Goal: Task Accomplishment & Management: Complete application form

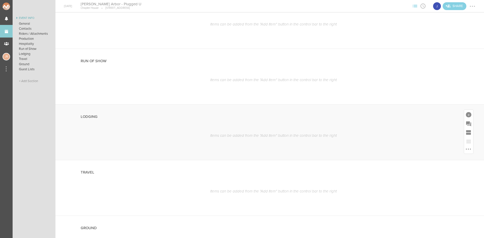
scroll to position [353, 0]
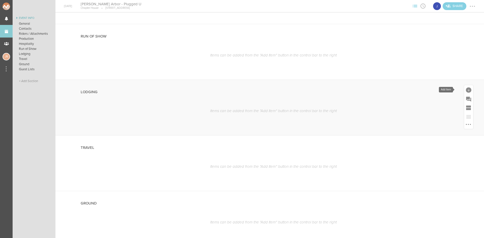
click at [465, 88] on div at bounding box center [468, 90] width 6 height 6
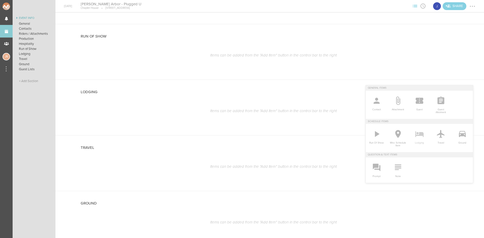
click at [416, 136] on icon at bounding box center [419, 134] width 10 height 10
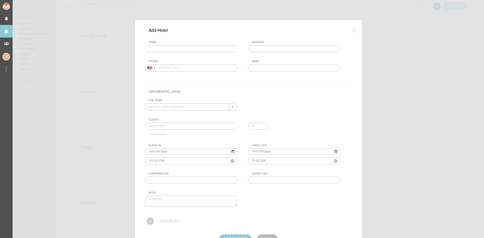
click at [212, 48] on input "text" at bounding box center [191, 48] width 92 height 7
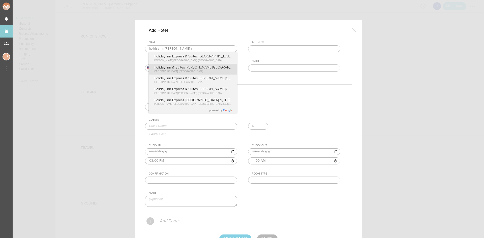
click at [216, 72] on div "Name holiday inn ann a Holiday Inn Express & Suites Plymouth - Ann Arbor Area b…" at bounding box center [248, 60] width 207 height 39
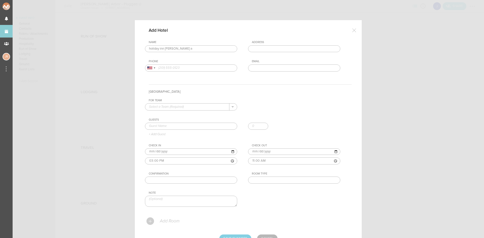
type input "Holiday Inn & Suites Ann Arbor Univ. Michigan Area"
type input "3155 Boardwalk Dr, Ann Arbor, MI 48108, USA"
type input "(734) 213-1900"
click at [199, 111] on div "For Team + Add New Team Jakeshore . Guests + Add Guest Check In 2025-08-22 15:0…" at bounding box center [248, 157] width 207 height 117
click at [197, 110] on input "text" at bounding box center [187, 107] width 84 height 7
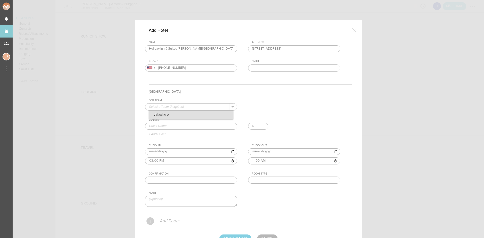
click at [197, 115] on p "Jakeshore" at bounding box center [191, 115] width 84 height 9
type input "Jakeshore"
click at [195, 123] on input "text" at bounding box center [191, 126] width 92 height 7
type input "[PERSON_NAME]"
click at [171, 138] on div "For Team Jakeshore + Add New Team Jakeshore . Jakeshore Guests Jake Jessica Smi…" at bounding box center [248, 157] width 207 height 117
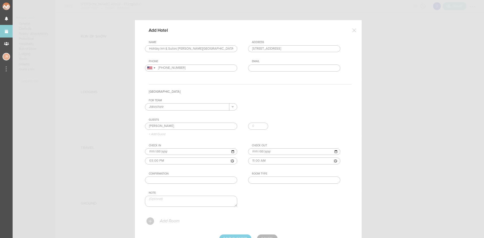
click at [294, 181] on input "text" at bounding box center [294, 180] width 92 height 7
click at [205, 182] on input "text" at bounding box center [191, 180] width 92 height 7
paste input "25523582"
type input "25523582"
click at [262, 175] on div "Room Type" at bounding box center [296, 174] width 88 height 4
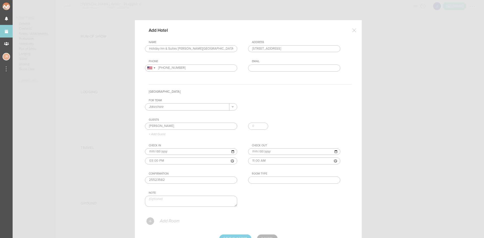
click at [262, 181] on input "text" at bounding box center [294, 180] width 92 height 7
type input "Double"
click at [237, 235] on input "Save Changes" at bounding box center [235, 239] width 32 height 8
type input "Saving..."
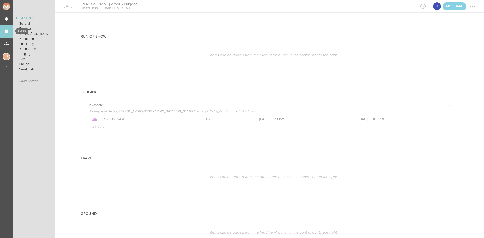
click at [8, 33] on link "Events" at bounding box center [6, 31] width 13 height 13
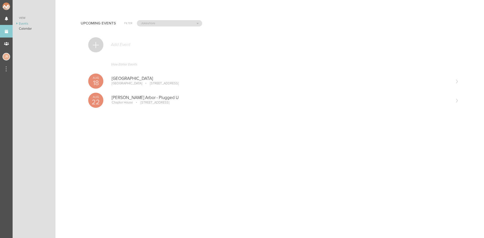
click at [96, 46] on div at bounding box center [95, 44] width 15 height 15
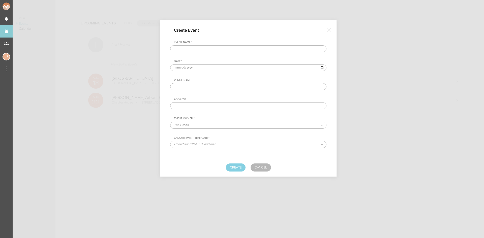
click at [264, 48] on input "text" at bounding box center [248, 48] width 156 height 7
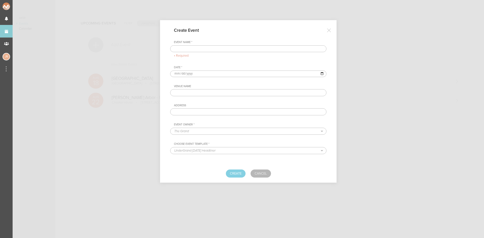
click at [196, 48] on input "text" at bounding box center [248, 48] width 156 height 7
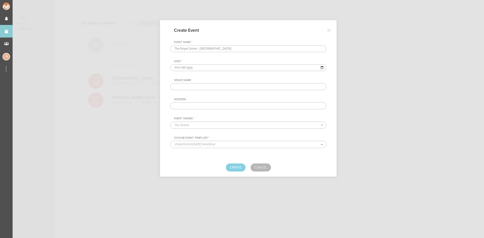
type input "The Royal Grove - [GEOGRAPHIC_DATA]"
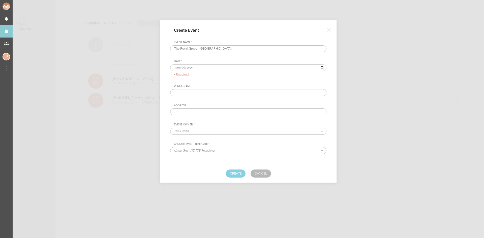
click at [178, 68] on input "date" at bounding box center [248, 67] width 156 height 7
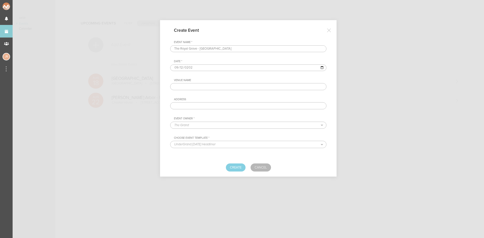
type input "[DATE]"
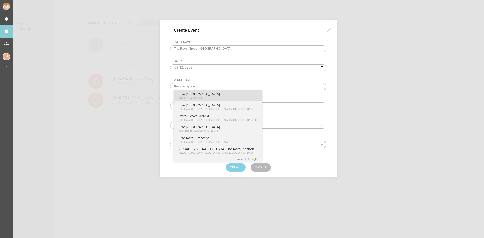
click at [203, 94] on p "The [GEOGRAPHIC_DATA]" at bounding box center [199, 94] width 41 height 4
type input "The [GEOGRAPHIC_DATA]"
type input "[STREET_ADDRESS]"
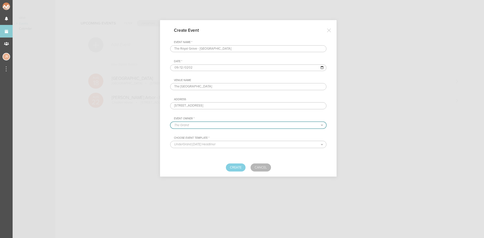
click at [208, 125] on select "The Grand Shrine Boat Cruise Summer Series Black Caviar Mémoire Big Night Live …" at bounding box center [248, 125] width 156 height 7
select select "1790"
click at [170, 122] on select "The Grand Shrine Boat Cruise Summer Series Black Caviar Mémoire Big Night Live …" at bounding box center [248, 125] width 156 height 7
select select "1520"
click at [237, 168] on button "Create" at bounding box center [236, 167] width 20 height 8
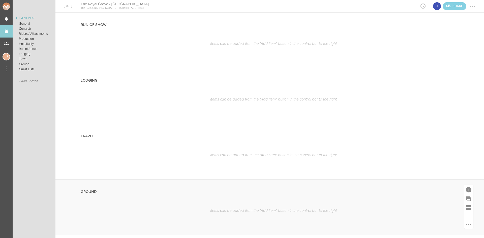
scroll to position [378, 0]
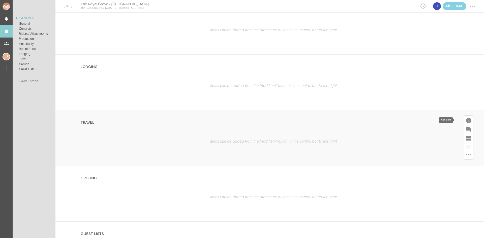
click at [465, 120] on div at bounding box center [468, 121] width 6 height 6
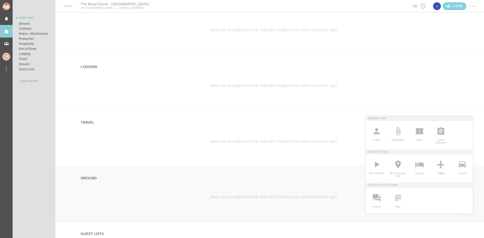
click at [436, 170] on span "Travel" at bounding box center [440, 172] width 16 height 5
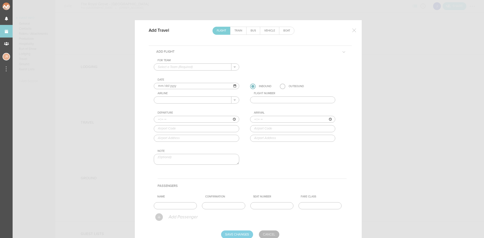
click at [185, 66] on input "text" at bounding box center [192, 67] width 77 height 7
click at [185, 75] on p "Jakeshore" at bounding box center [196, 75] width 77 height 9
type input "Jakeshore"
click at [180, 100] on input "text" at bounding box center [192, 100] width 77 height 7
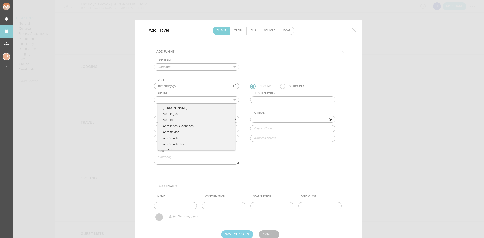
type input "United Airlines"
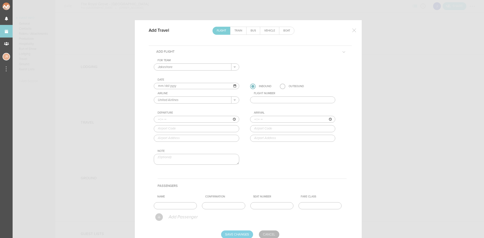
click at [274, 100] on input "text" at bounding box center [292, 99] width 85 height 7
type input "5915"
type input "16:45"
type input "ORD"
type input "[GEOGRAPHIC_DATA][PERSON_NAME], [STREET_ADDRESS][PERSON_NAME]"
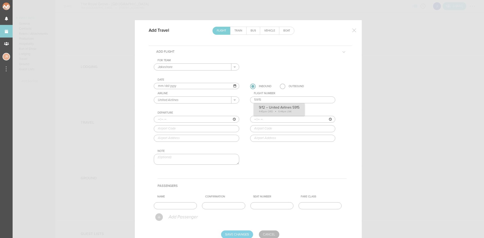
type input "18:44"
type input "LNK"
type input "[GEOGRAPHIC_DATA], [STREET_ADDRESS][PERSON_NAME]"
click at [275, 111] on div "For Team Jakeshore + Add New Team Jakeshore . Jakeshore Date 2025-09-12 Inbound…" at bounding box center [250, 116] width 193 height 115
click at [174, 207] on input "text" at bounding box center [175, 205] width 43 height 7
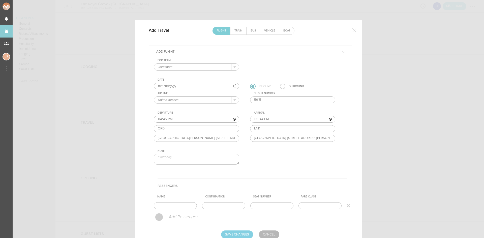
type input "[PERSON_NAME]"
drag, startPoint x: 219, startPoint y: 206, endPoint x: 223, endPoint y: 210, distance: 5.5
click at [219, 206] on input "text" at bounding box center [223, 205] width 43 height 7
paste input "MWVHCX"
type input "MWVHCX"
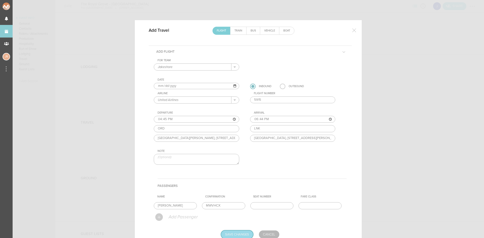
click at [243, 235] on input "Save Changes" at bounding box center [237, 234] width 32 height 8
type input "Saving..."
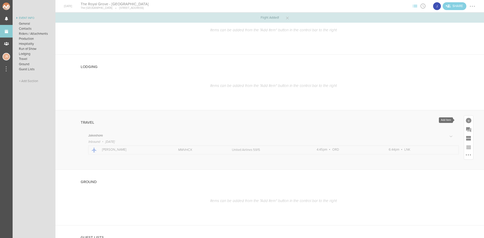
click at [465, 120] on div at bounding box center [468, 121] width 6 height 6
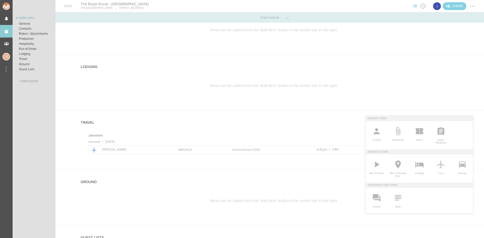
click at [436, 169] on icon at bounding box center [441, 164] width 10 height 10
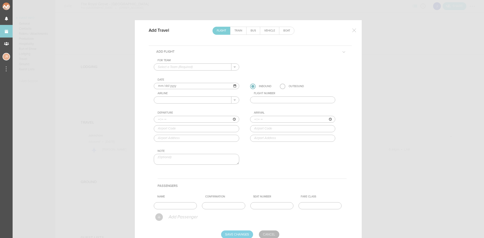
click at [181, 67] on input "text" at bounding box center [192, 67] width 77 height 7
click at [181, 71] on p "Jakeshore" at bounding box center [196, 75] width 77 height 9
type input "Jakeshore"
click at [164, 86] on input "2025-09-12" at bounding box center [196, 86] width 85 height 7
type input "[DATE]"
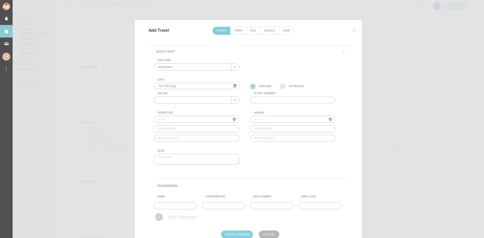
click at [281, 86] on label at bounding box center [283, 87] width 6 height 6
click at [0, 0] on input "radio" at bounding box center [0, 0] width 0 height 0
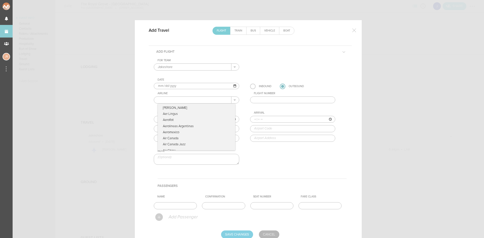
click at [222, 100] on input "text" at bounding box center [192, 100] width 77 height 7
type input "United Airlines"
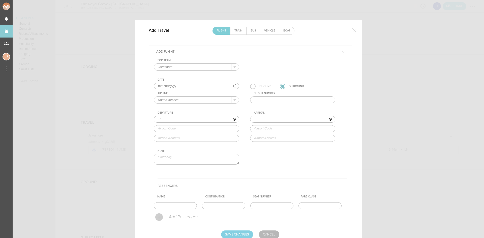
click at [262, 101] on input "text" at bounding box center [292, 99] width 85 height 7
type input "5519"
type input "13:30"
type input "LNK"
type input "[GEOGRAPHIC_DATA], [STREET_ADDRESS][PERSON_NAME]"
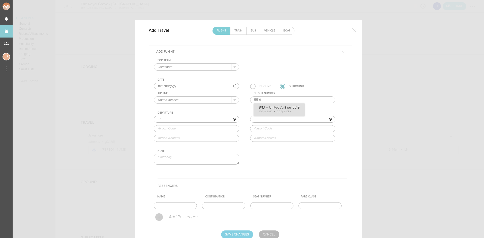
type input "14:25"
type input "DEN"
type input "[GEOGRAPHIC_DATA], [STREET_ADDRESS][PERSON_NAME]"
click at [269, 110] on div "For Team Jakeshore + Add New Team Jakeshore . Jakeshore Date [DATE] Inbound Out…" at bounding box center [250, 116] width 193 height 115
click at [180, 204] on input "text" at bounding box center [175, 205] width 43 height 7
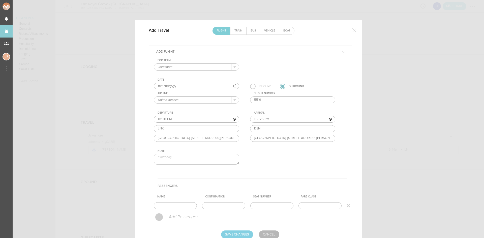
type input "[PERSON_NAME]"
click at [227, 205] on input "text" at bounding box center [223, 205] width 43 height 7
paste input "MWVHCX"
type input "MWVHCX"
click at [241, 234] on input "Save Changes" at bounding box center [237, 234] width 32 height 8
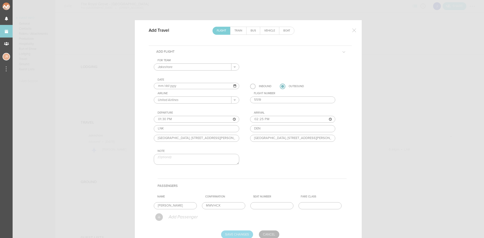
type input "Saving..."
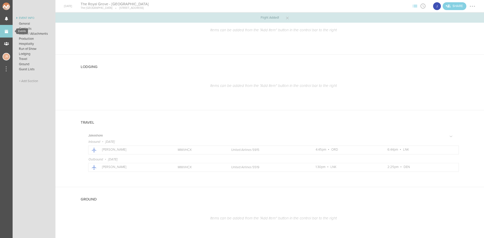
click at [7, 33] on link "Events" at bounding box center [6, 31] width 13 height 13
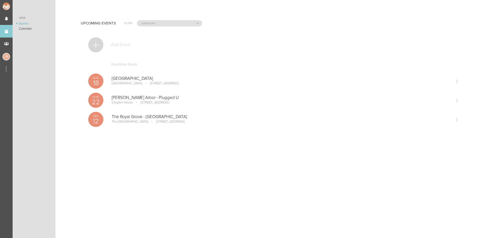
click at [101, 43] on div at bounding box center [95, 44] width 15 height 15
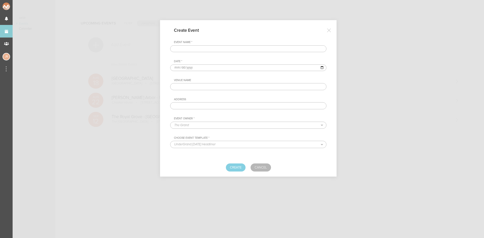
click at [207, 47] on input "text" at bounding box center [248, 48] width 156 height 7
type input "Boulder Frat"
type input "[DATE]"
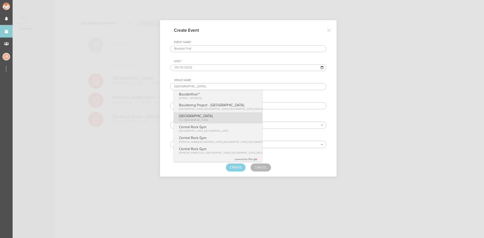
type input "Boulder"
click at [206, 122] on div "Boulder CO, USA" at bounding box center [218, 117] width 88 height 11
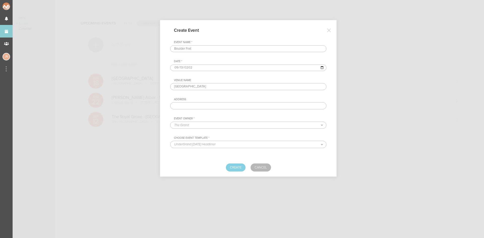
type input "Boulder, CO, USA"
click at [207, 125] on select "The Grand Shrine Boat Cruise Summer Series Black Caviar Mémoire Big Night Live …" at bounding box center [248, 125] width 156 height 7
select select "1790"
click at [170, 122] on select "The Grand Shrine Boat Cruise Summer Series Black Caviar Mémoire Big Night Live …" at bounding box center [248, 125] width 156 height 7
select select "1520"
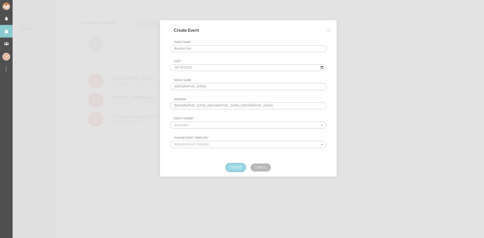
click at [237, 167] on button "Create" at bounding box center [236, 167] width 20 height 8
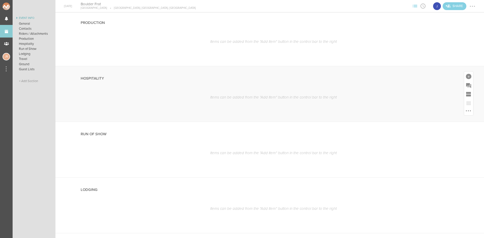
scroll to position [327, 0]
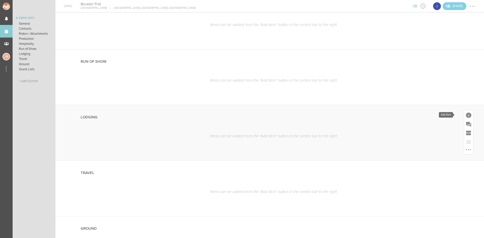
click at [465, 116] on div at bounding box center [468, 116] width 6 height 6
click at [51, 179] on ul "Event Info General Contacts Riders / Attachments Production Hospitality Run of …" at bounding box center [34, 126] width 43 height 223
click at [465, 172] on div at bounding box center [468, 171] width 6 height 6
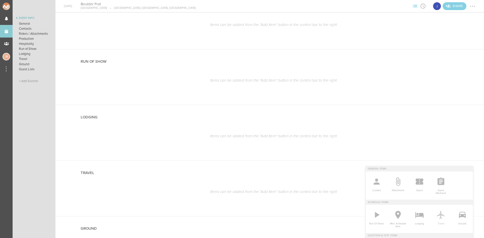
click at [437, 216] on icon at bounding box center [441, 215] width 8 height 8
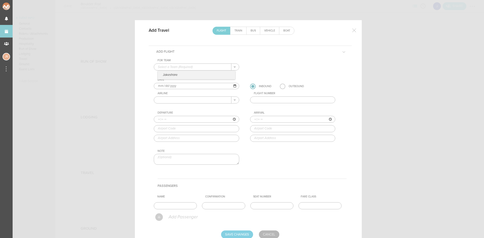
click at [189, 66] on input "text" at bounding box center [192, 67] width 77 height 7
click at [193, 74] on p "Jakeshore" at bounding box center [196, 75] width 77 height 9
type input "Jakeshore"
click at [179, 98] on input "text" at bounding box center [192, 100] width 77 height 7
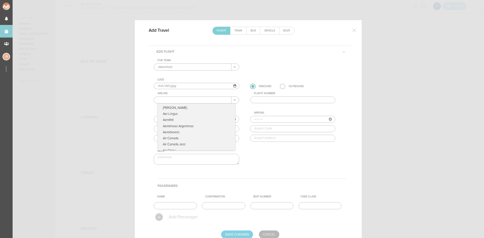
type input "United Airlines"
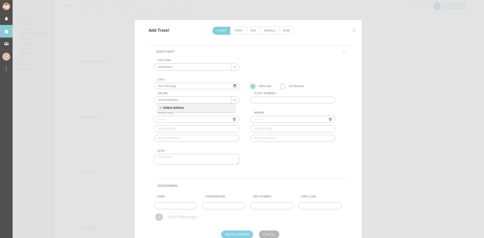
click at [257, 100] on input "text" at bounding box center [292, 99] width 85 height 7
type input "5519"
type input "13:30"
type input "LNK"
type input "[GEOGRAPHIC_DATA], [STREET_ADDRESS][PERSON_NAME]"
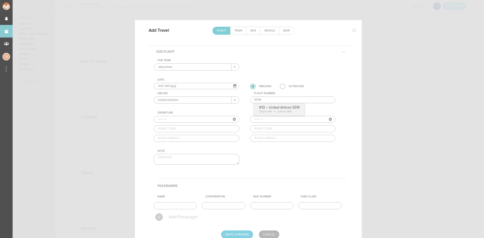
type input "14:25"
type input "DEN"
type input "[GEOGRAPHIC_DATA], [STREET_ADDRESS][PERSON_NAME]"
click at [265, 107] on div "For Team Jakeshore + Add New Team Jakeshore . Jakeshore Date [DATE] Inbound Out…" at bounding box center [250, 116] width 193 height 115
click at [173, 206] on input "text" at bounding box center [175, 205] width 43 height 7
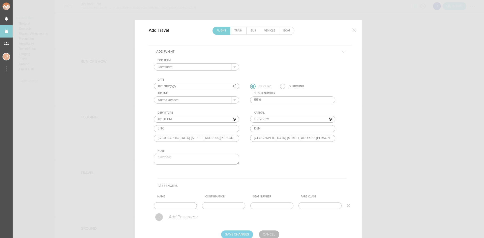
type input "[PERSON_NAME]"
click at [217, 206] on input "text" at bounding box center [223, 205] width 43 height 7
paste input "MWVHCX"
type input "MWVHCX"
click at [240, 234] on input "Save Changes" at bounding box center [237, 234] width 32 height 8
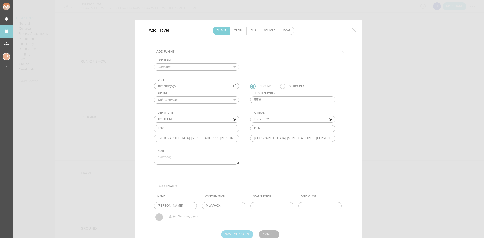
type input "Saving..."
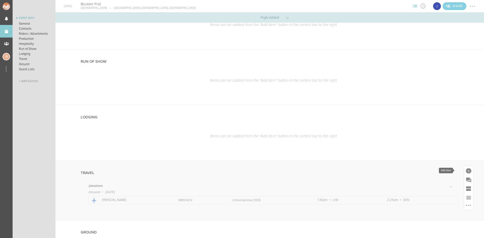
click at [464, 172] on div at bounding box center [468, 170] width 9 height 9
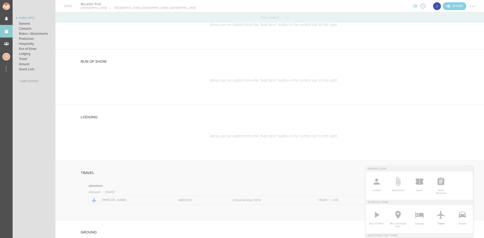
click at [441, 213] on icon at bounding box center [441, 215] width 10 height 10
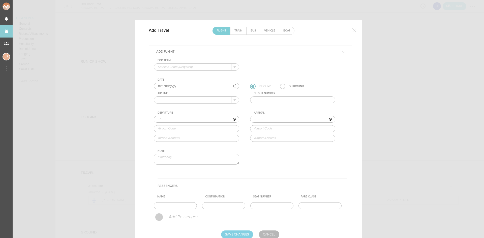
click at [176, 69] on input "text" at bounding box center [192, 67] width 77 height 7
click at [178, 76] on p "Jakeshore" at bounding box center [196, 75] width 77 height 9
type input "Jakeshore"
click at [164, 86] on input "[DATE]" at bounding box center [196, 86] width 85 height 7
type input "[DATE]"
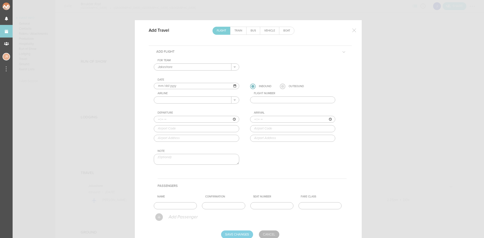
click at [280, 86] on label at bounding box center [283, 87] width 6 height 6
click at [0, 0] on input "radio" at bounding box center [0, 0] width 0 height 0
click at [210, 98] on input "text" at bounding box center [192, 100] width 77 height 7
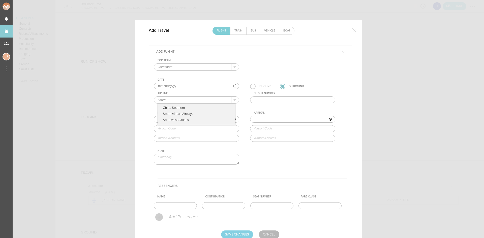
type input "Southwest Airlines"
click at [192, 106] on p "Southwest Airlines" at bounding box center [196, 108] width 77 height 9
click at [273, 102] on input "text" at bounding box center [292, 99] width 85 height 7
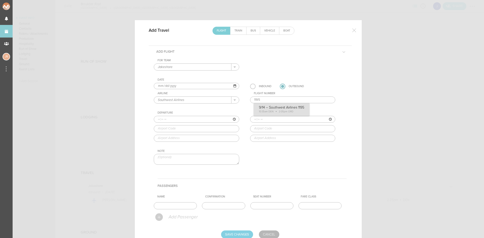
type input "1195"
type input "10:35"
type input "DEN"
type input "[GEOGRAPHIC_DATA], [STREET_ADDRESS][PERSON_NAME]"
type input "14:05"
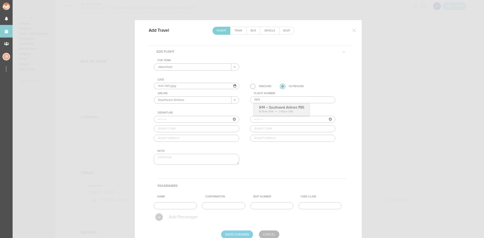
type input "ORD"
type input "[GEOGRAPHIC_DATA][PERSON_NAME], [STREET_ADDRESS][PERSON_NAME]"
click at [261, 109] on div "For Team Jakeshore + Add New Team Jakeshore . Jakeshore Date [DATE] Inbound Out…" at bounding box center [250, 116] width 193 height 115
click at [184, 205] on input "text" at bounding box center [175, 205] width 43 height 7
type input "[PERSON_NAME]"
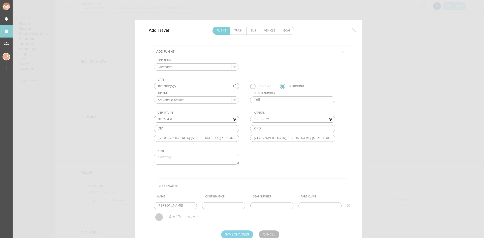
click at [217, 205] on input "text" at bounding box center [223, 205] width 43 height 7
type input "C6ACB2"
click at [244, 235] on input "Save Changes" at bounding box center [237, 234] width 32 height 8
type input "Saving..."
